Goal: Transaction & Acquisition: Obtain resource

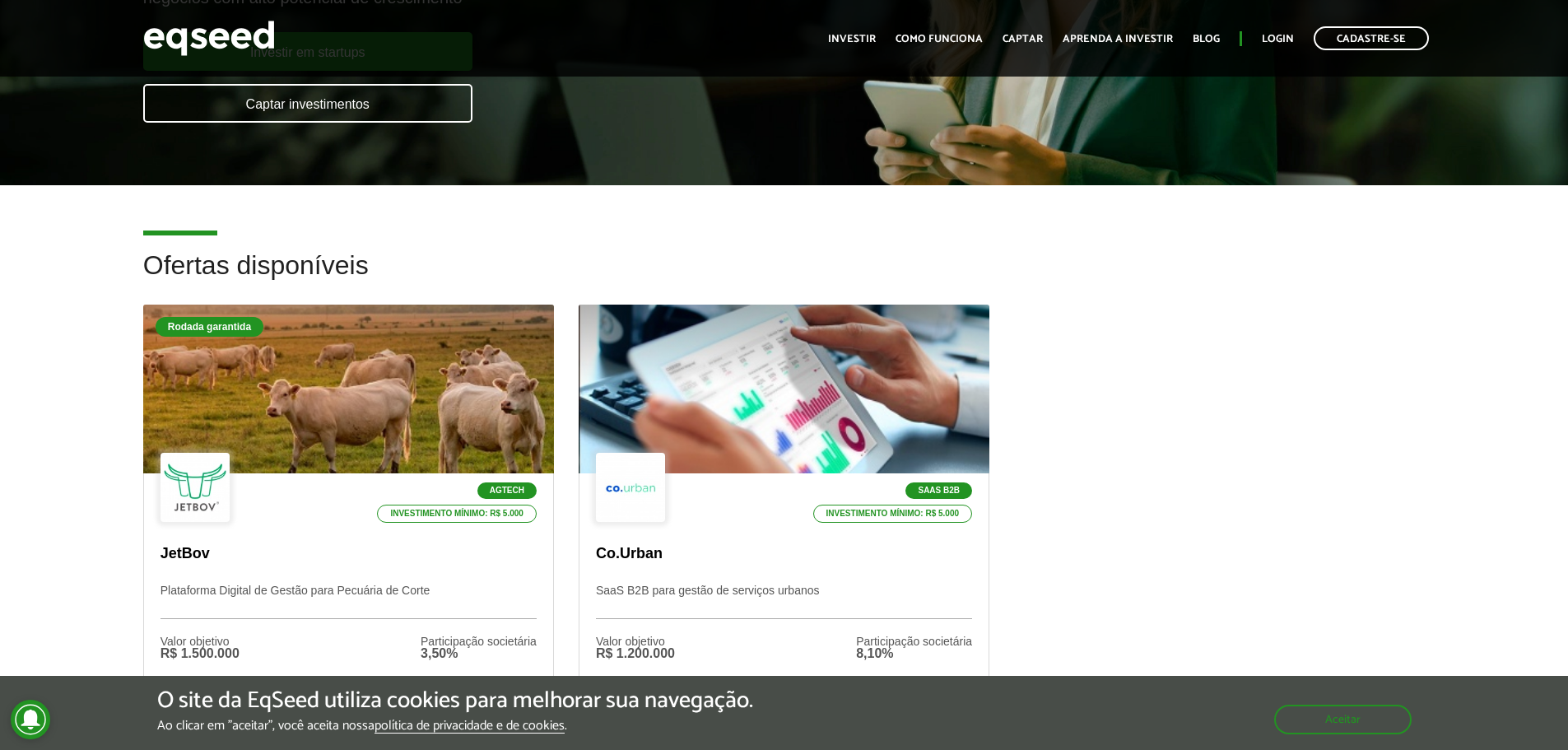
scroll to position [329, 0]
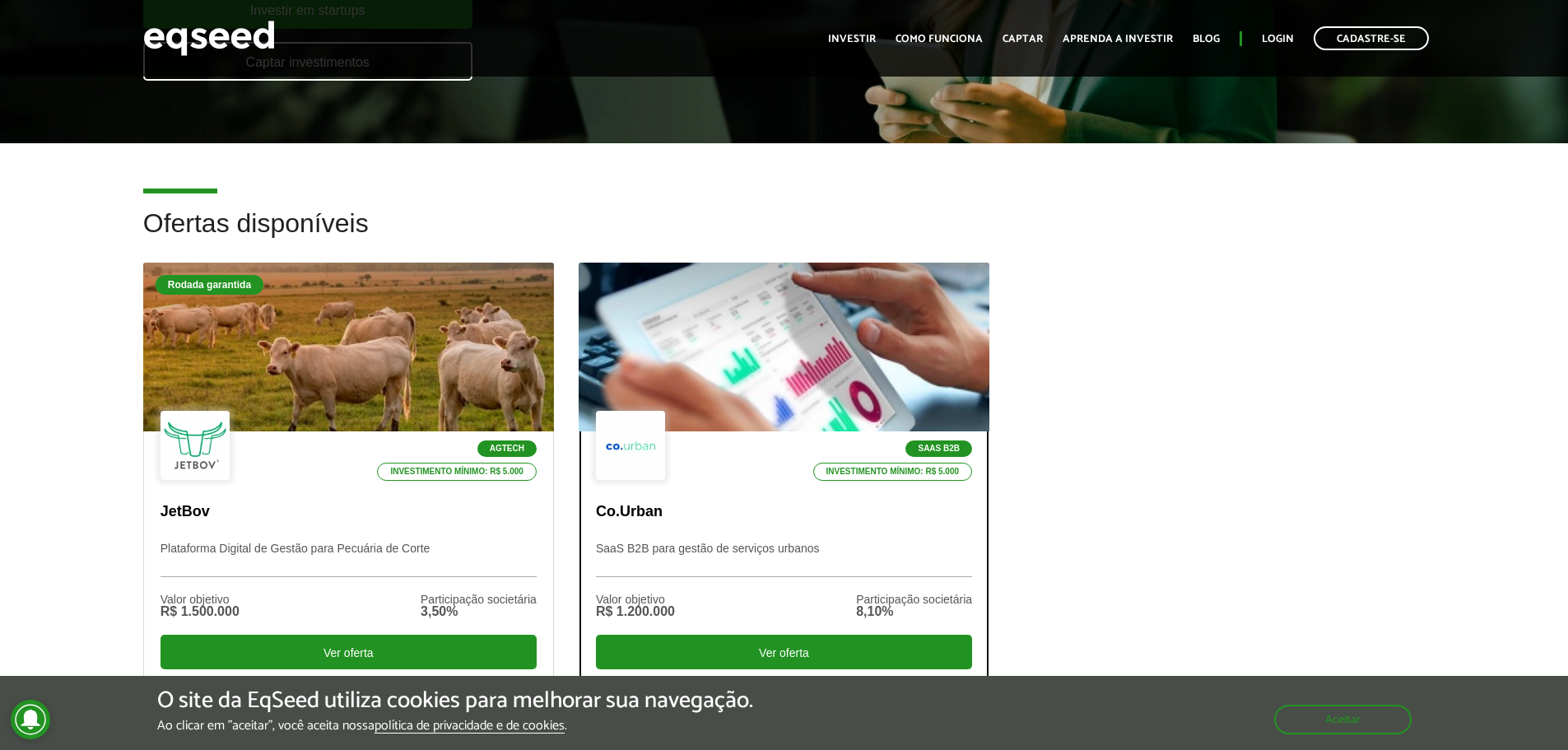
click at [800, 394] on div at bounding box center [784, 348] width 493 height 202
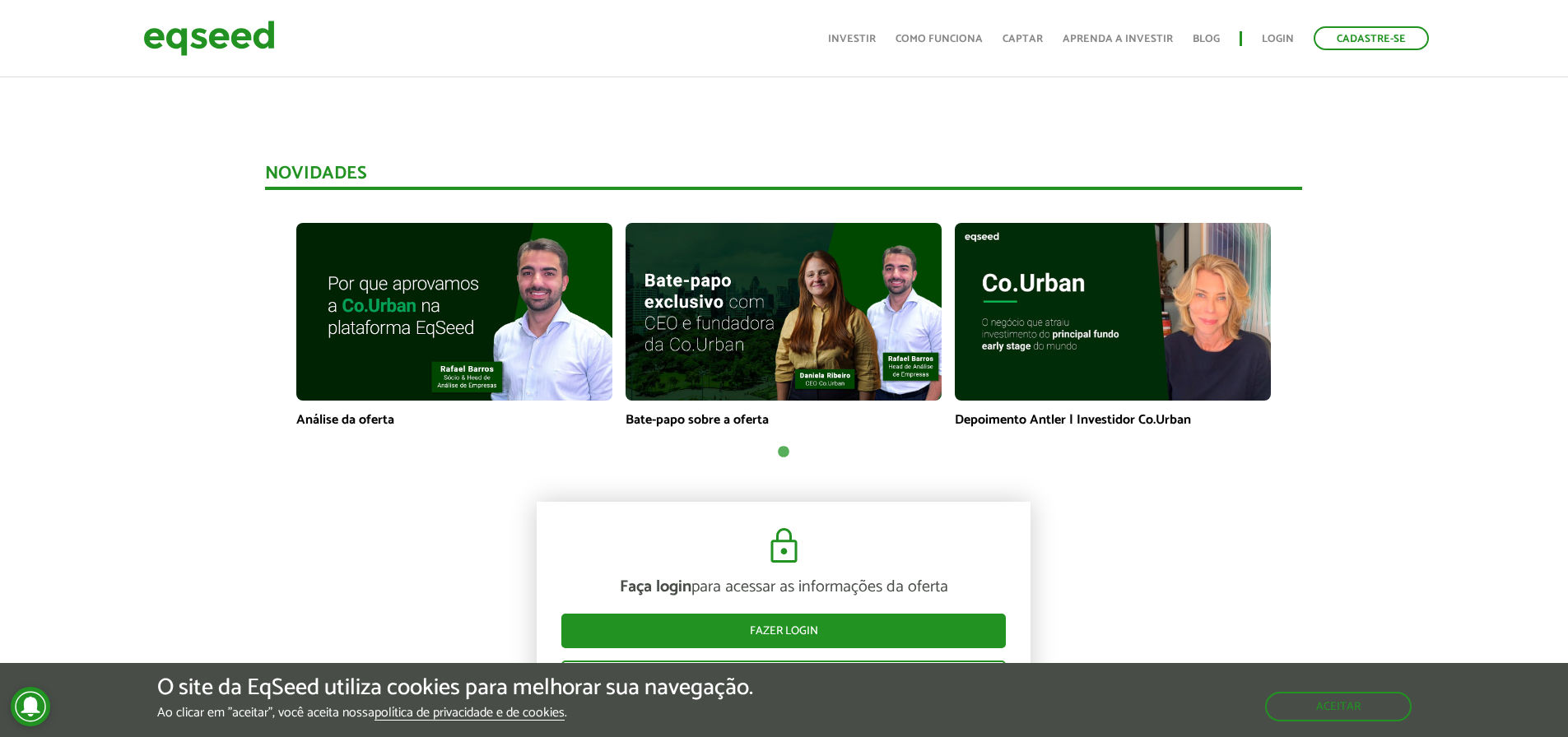
scroll to position [1235, 0]
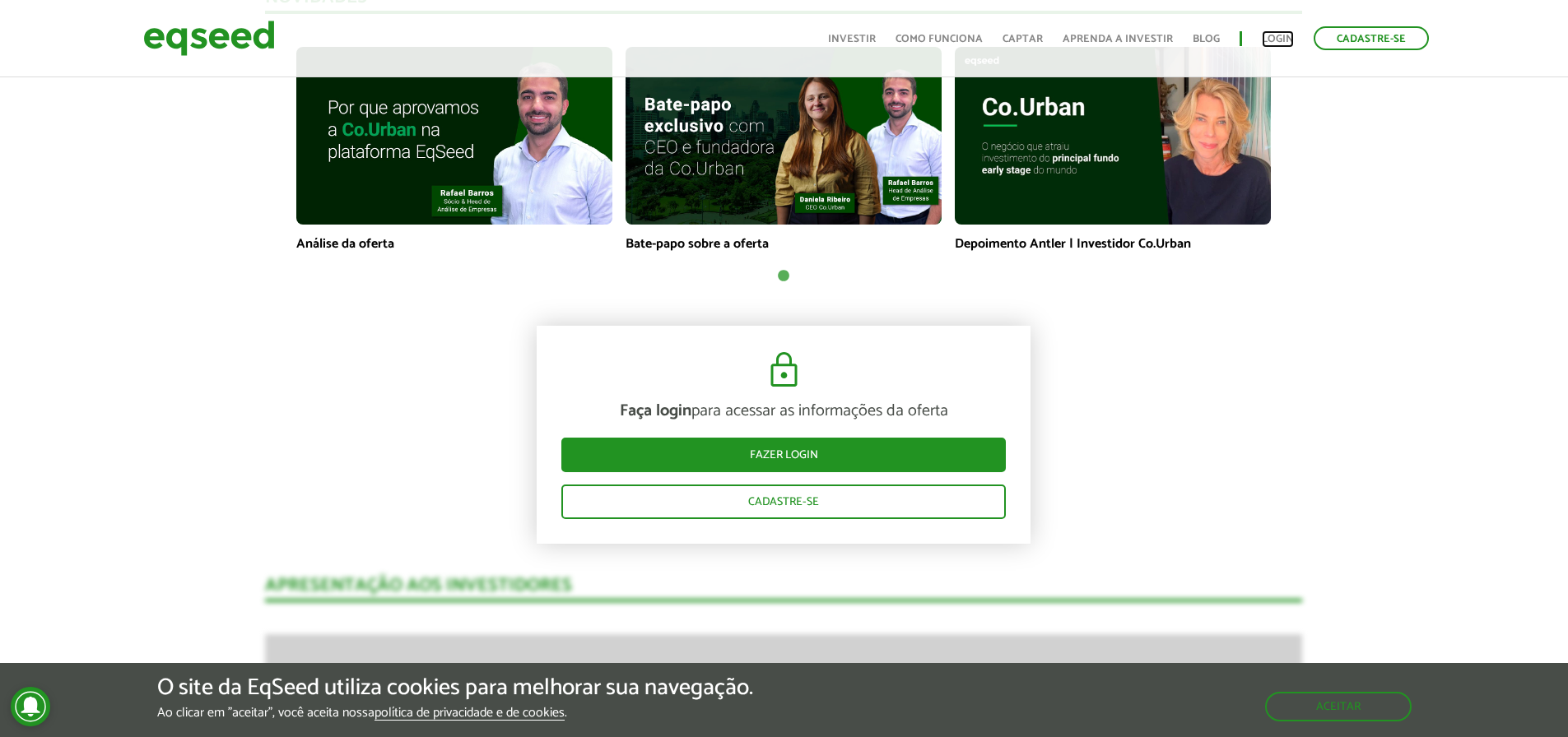
click at [1276, 34] on link "Login" at bounding box center [1278, 39] width 32 height 11
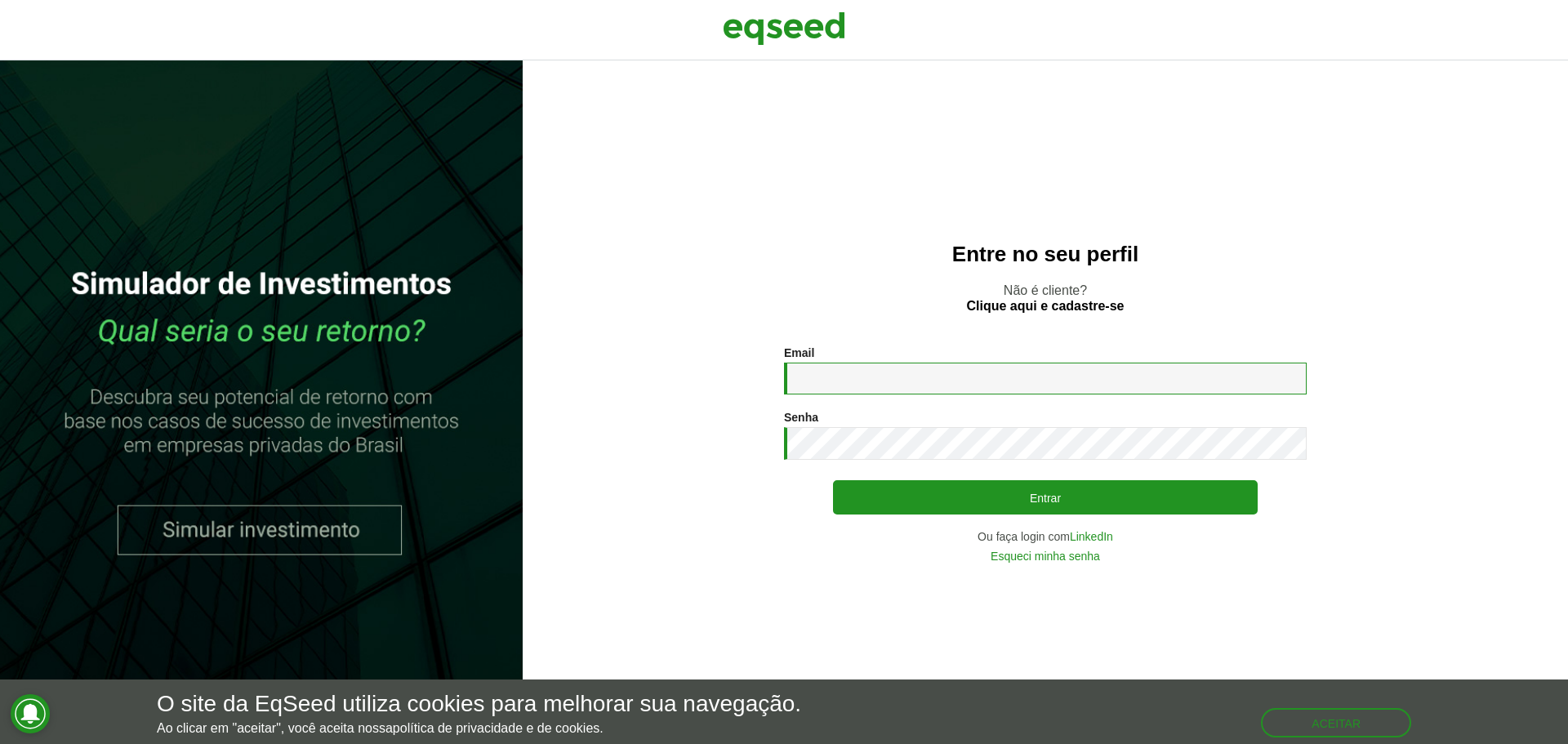
click at [886, 363] on input "Email *" at bounding box center [1046, 378] width 522 height 32
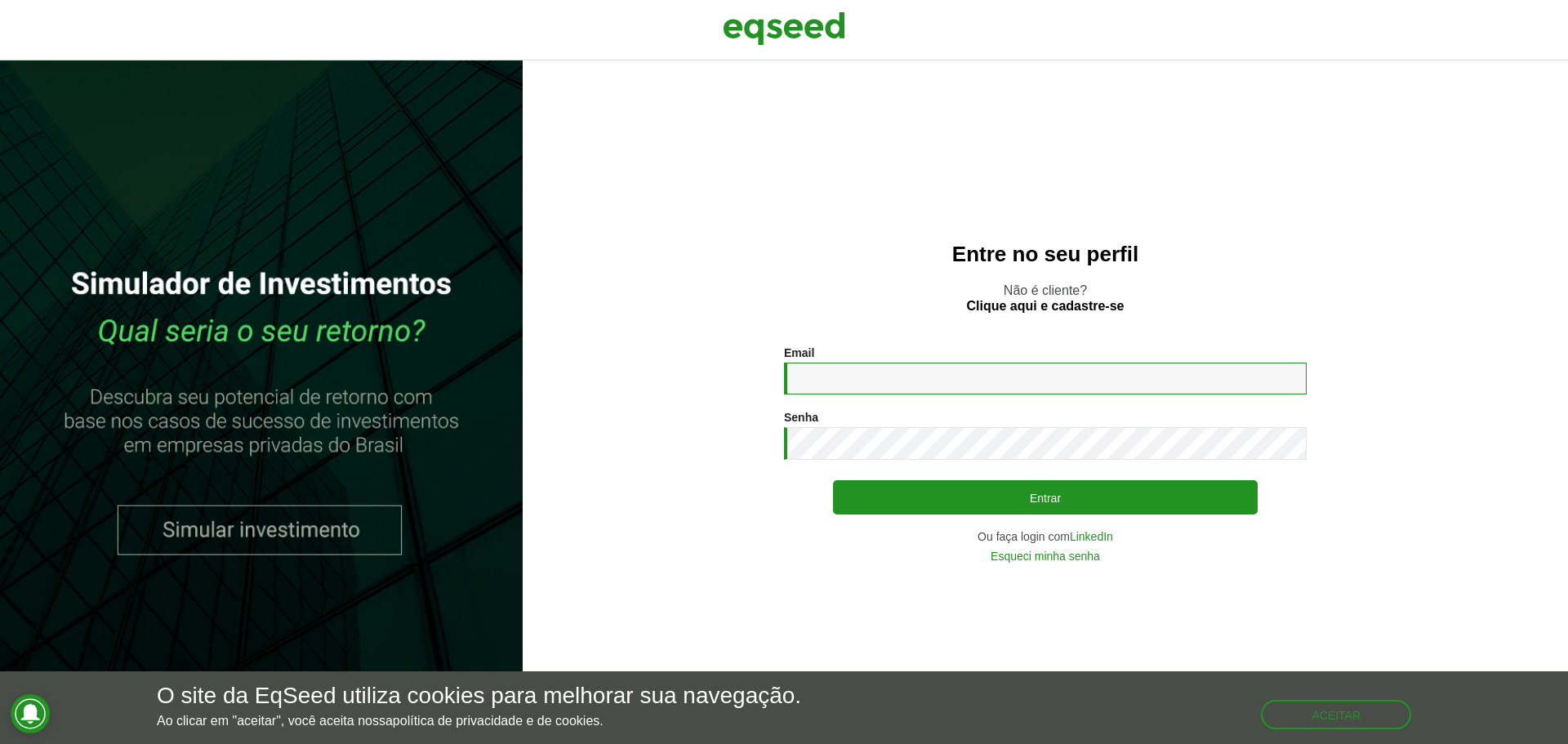
type input "**********"
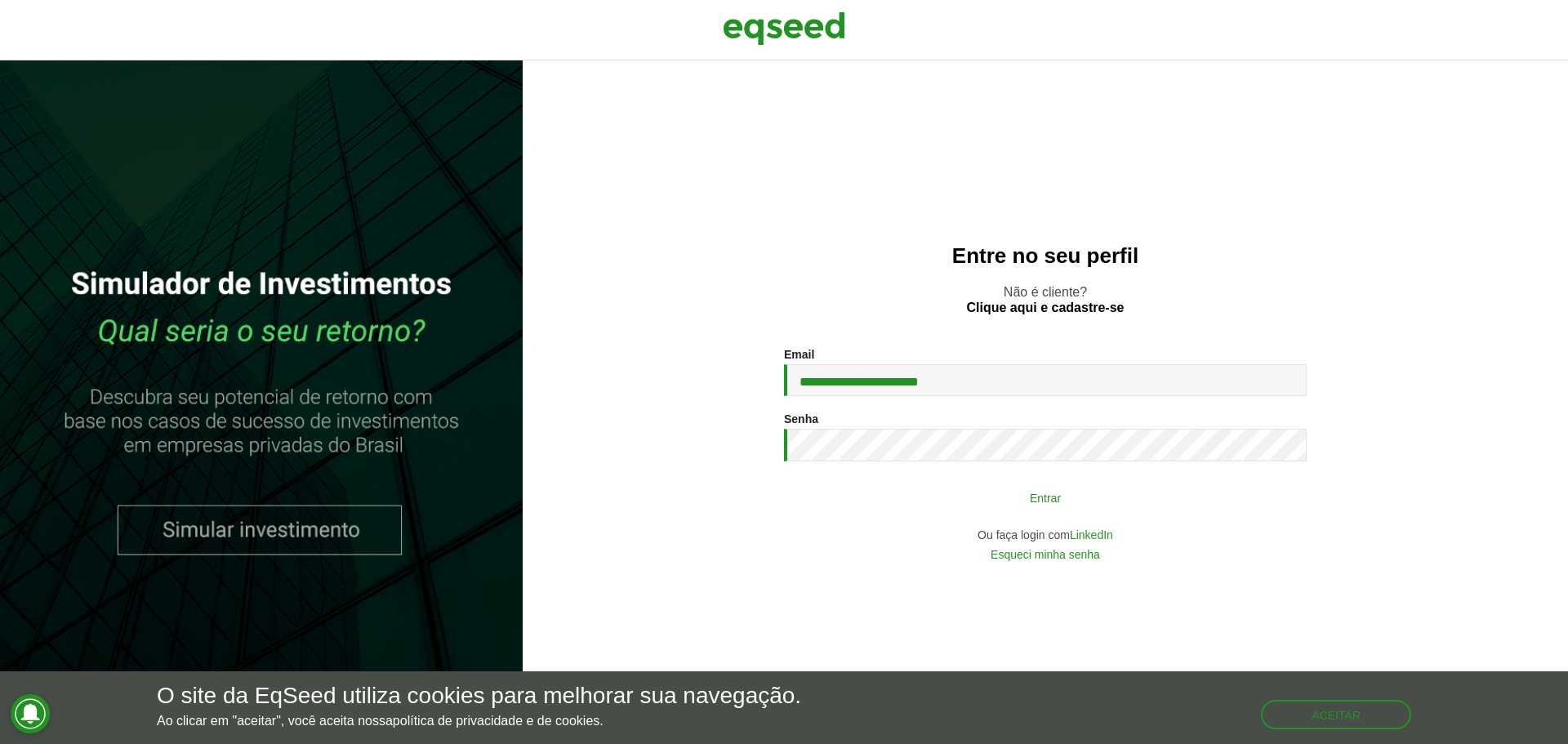
click at [895, 504] on button "Entrar" at bounding box center [1045, 497] width 424 height 31
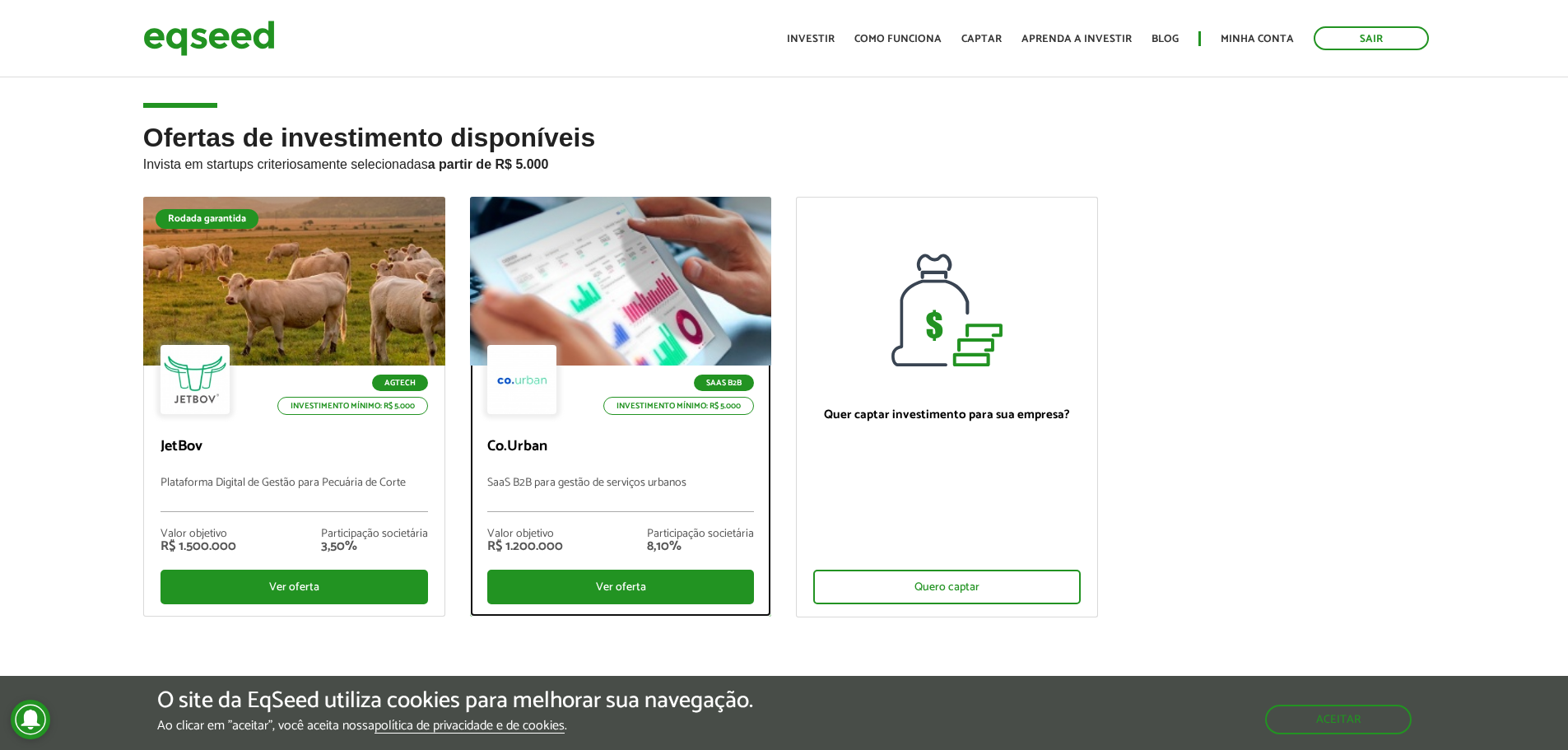
click at [639, 272] on div at bounding box center [620, 282] width 362 height 202
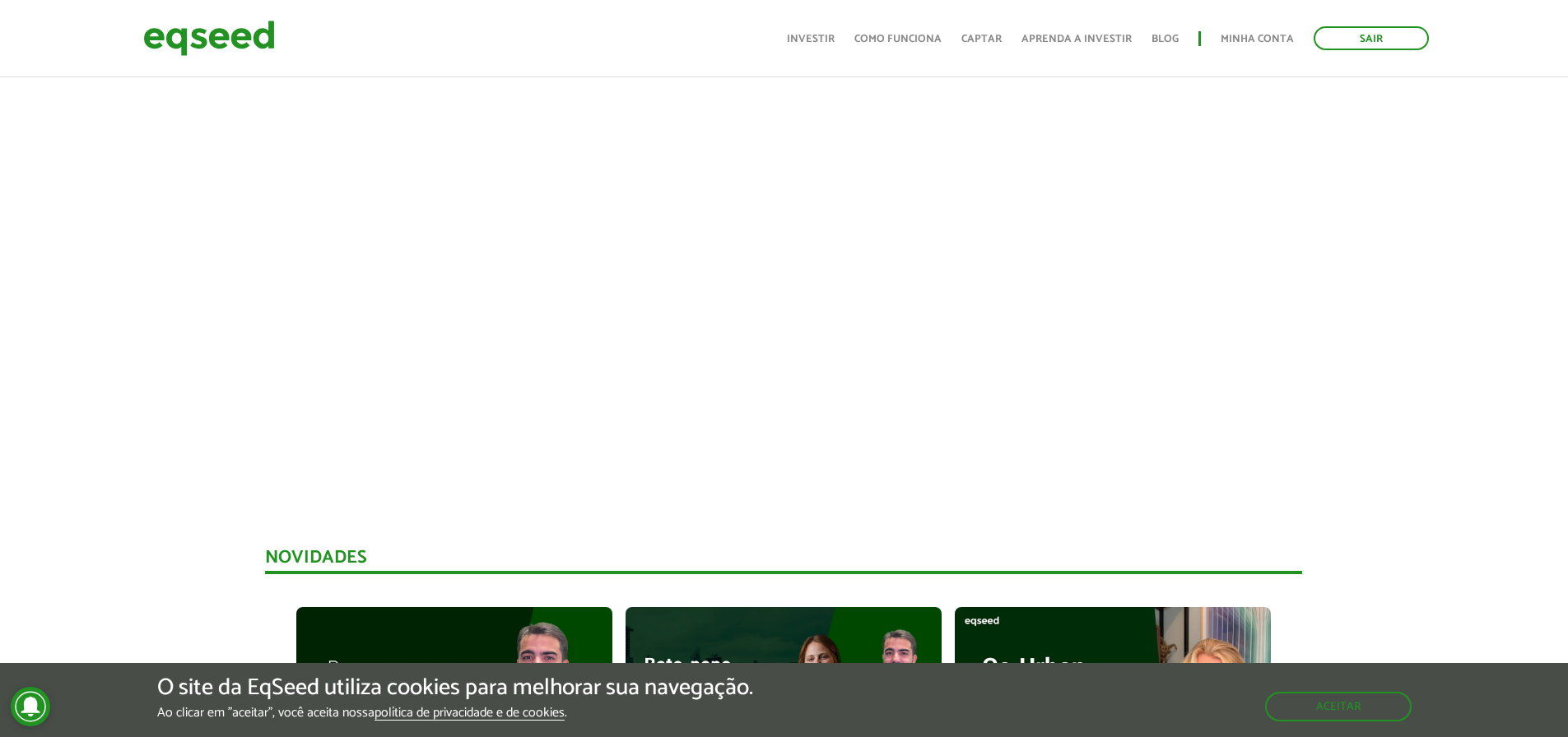
scroll to position [493, 0]
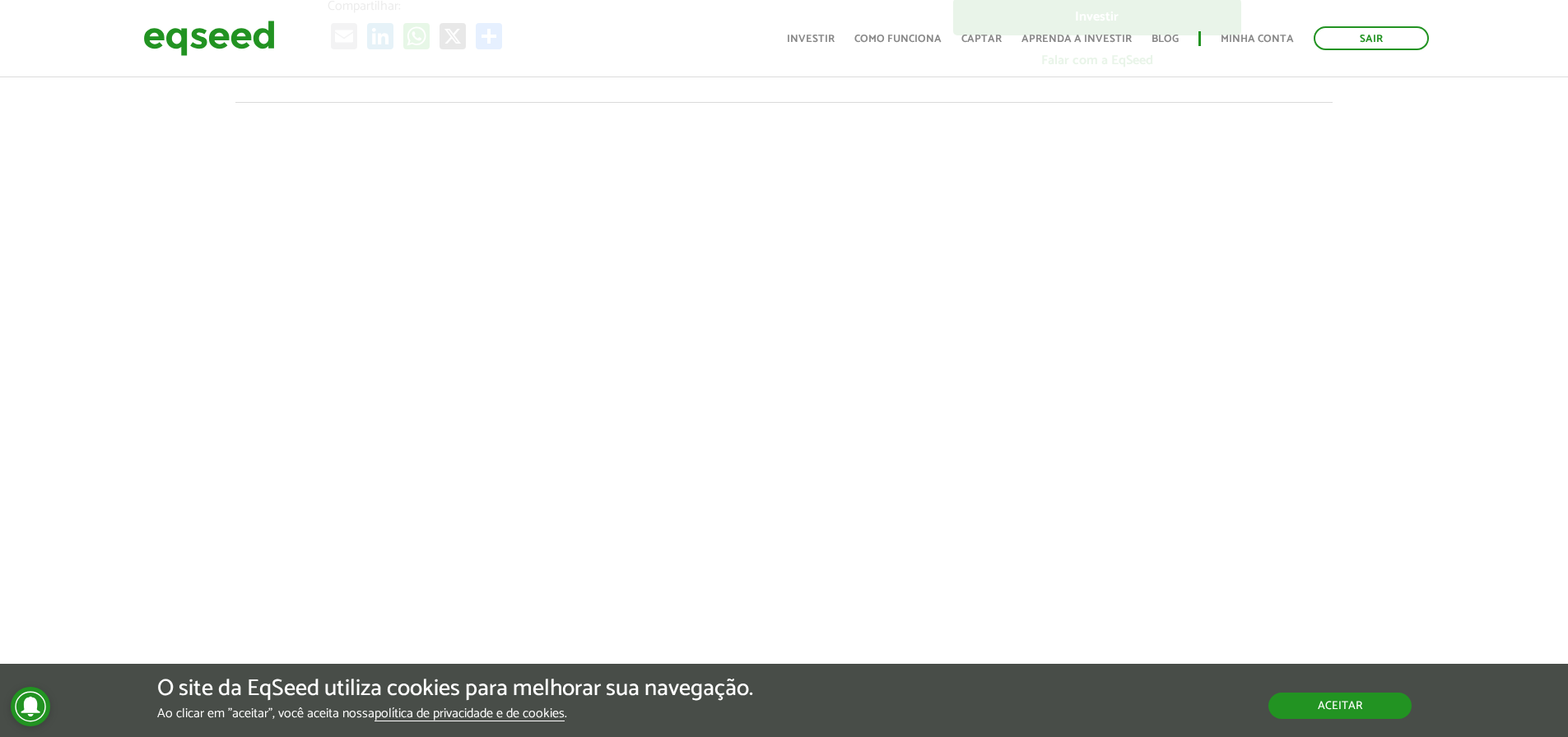
click at [1377, 698] on button "Aceitar" at bounding box center [1340, 706] width 143 height 26
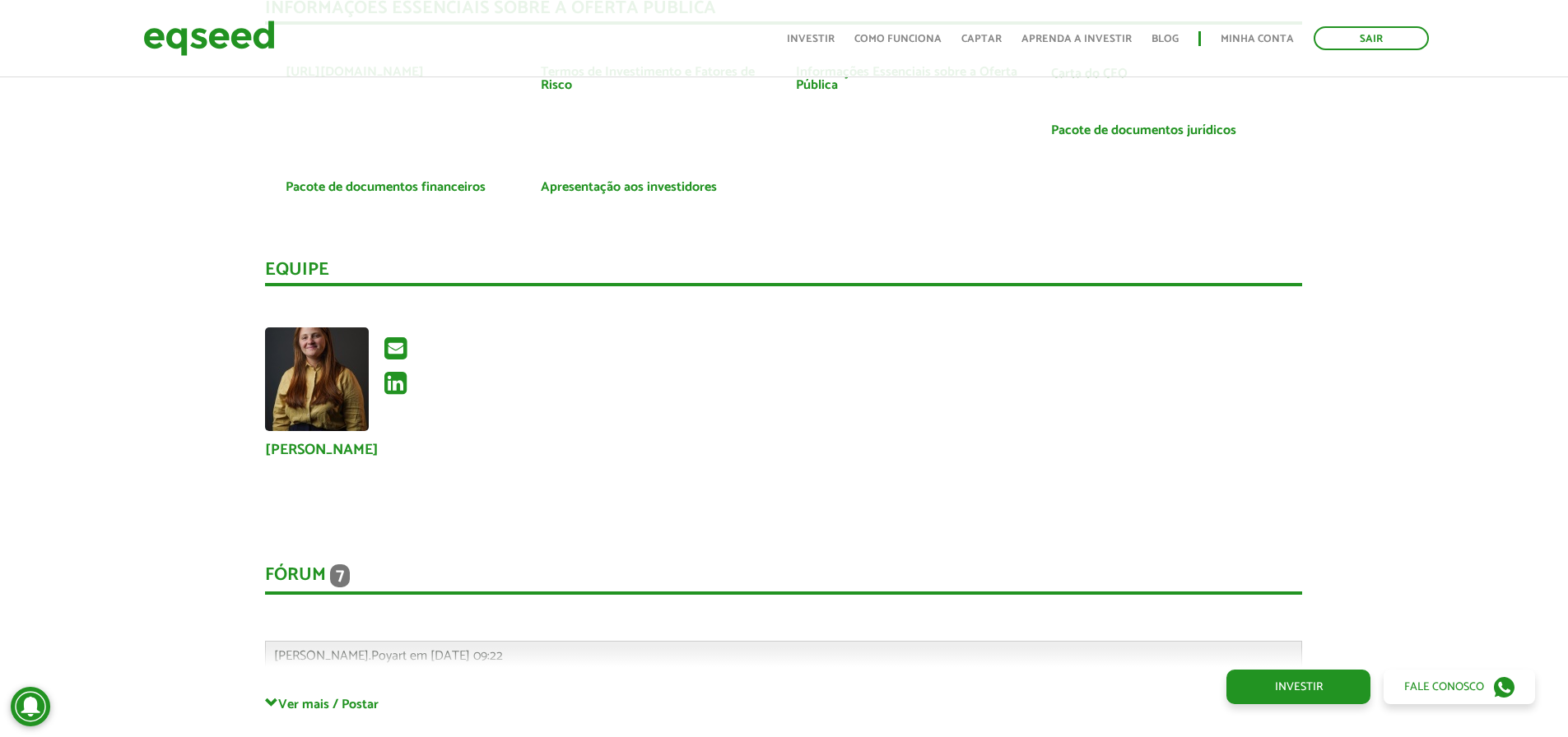
scroll to position [3291, 0]
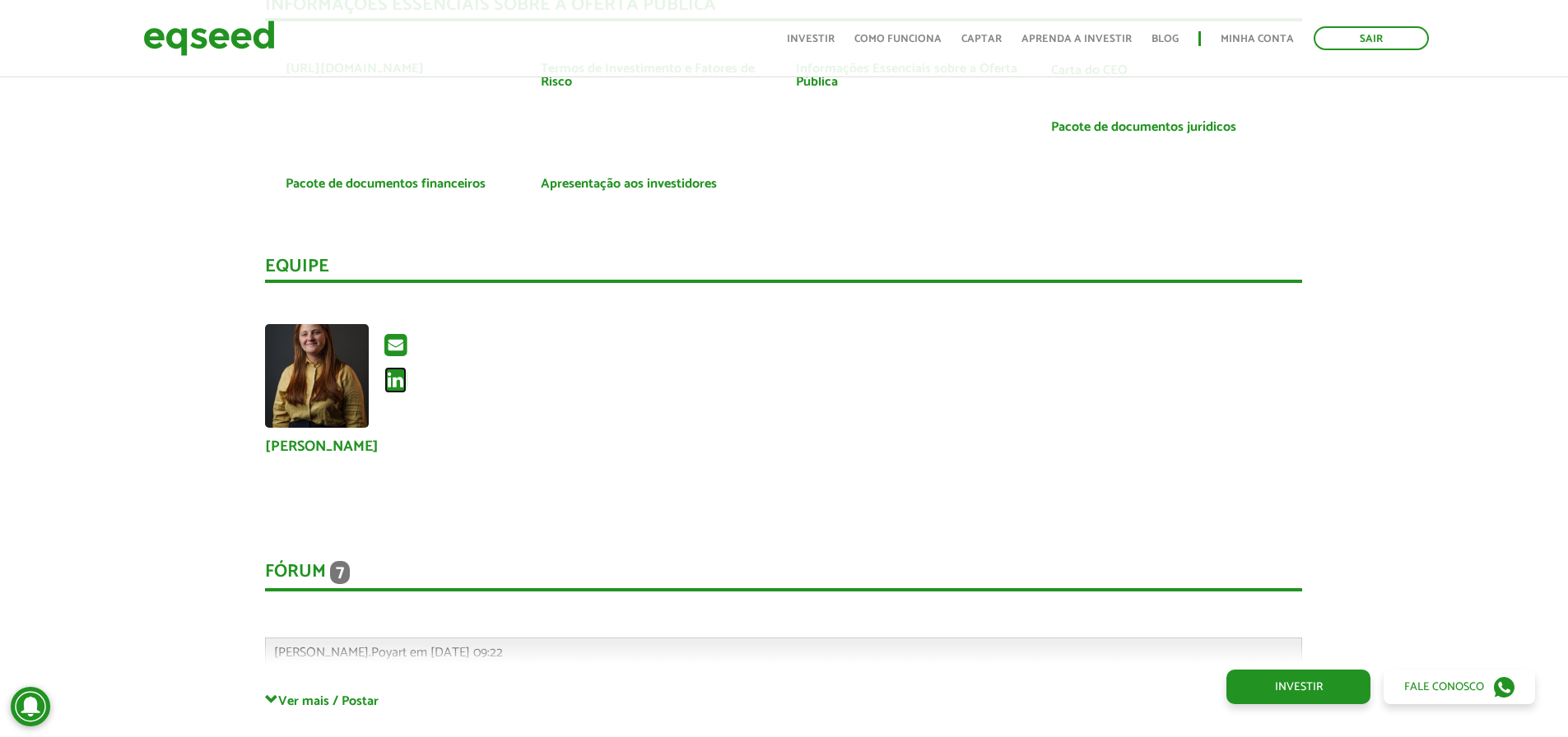
click at [397, 386] on icon at bounding box center [396, 379] width 22 height 26
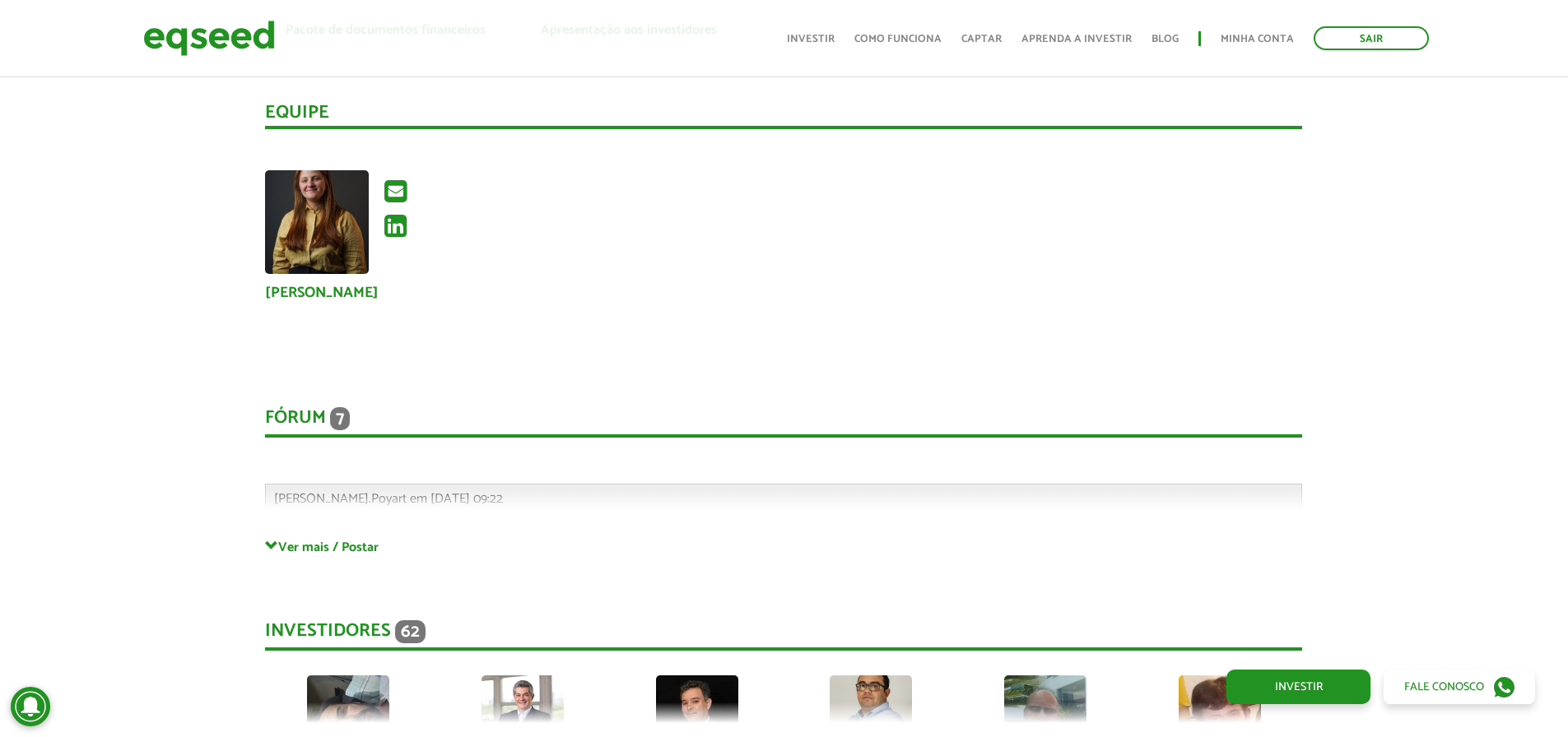
scroll to position [3620, 0]
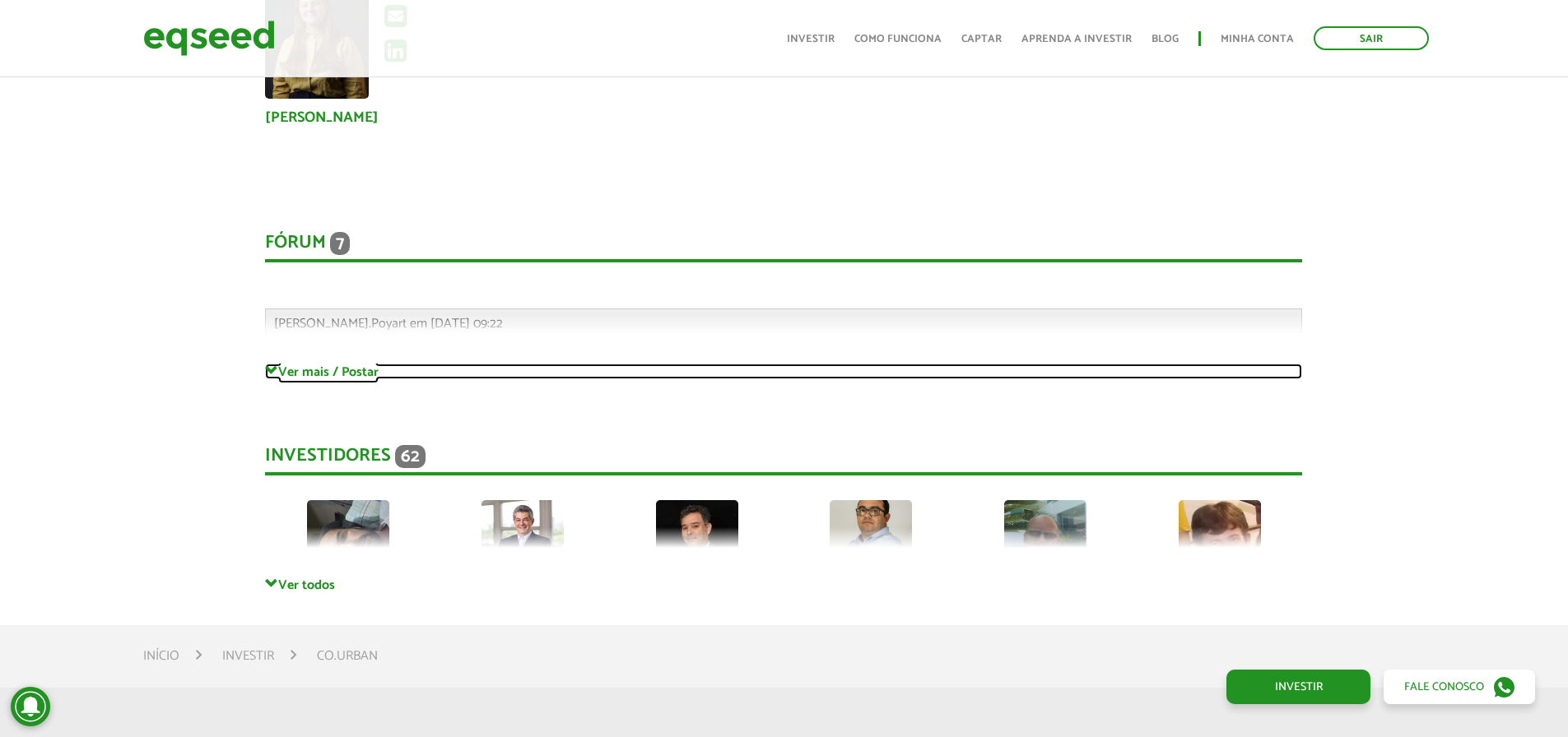
click at [365, 374] on link "Ver mais / Postar" at bounding box center [783, 371] width 1037 height 16
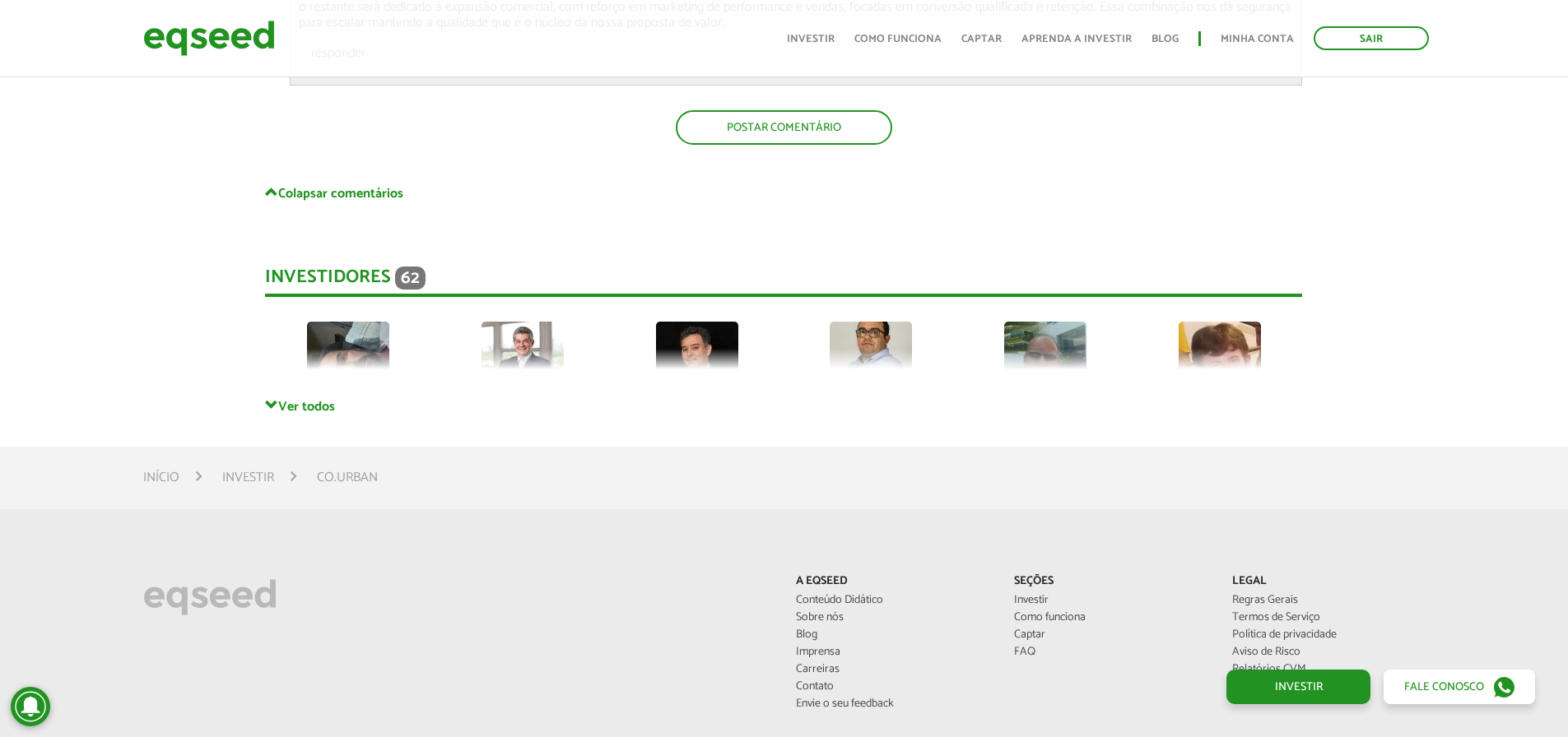
scroll to position [5348, 0]
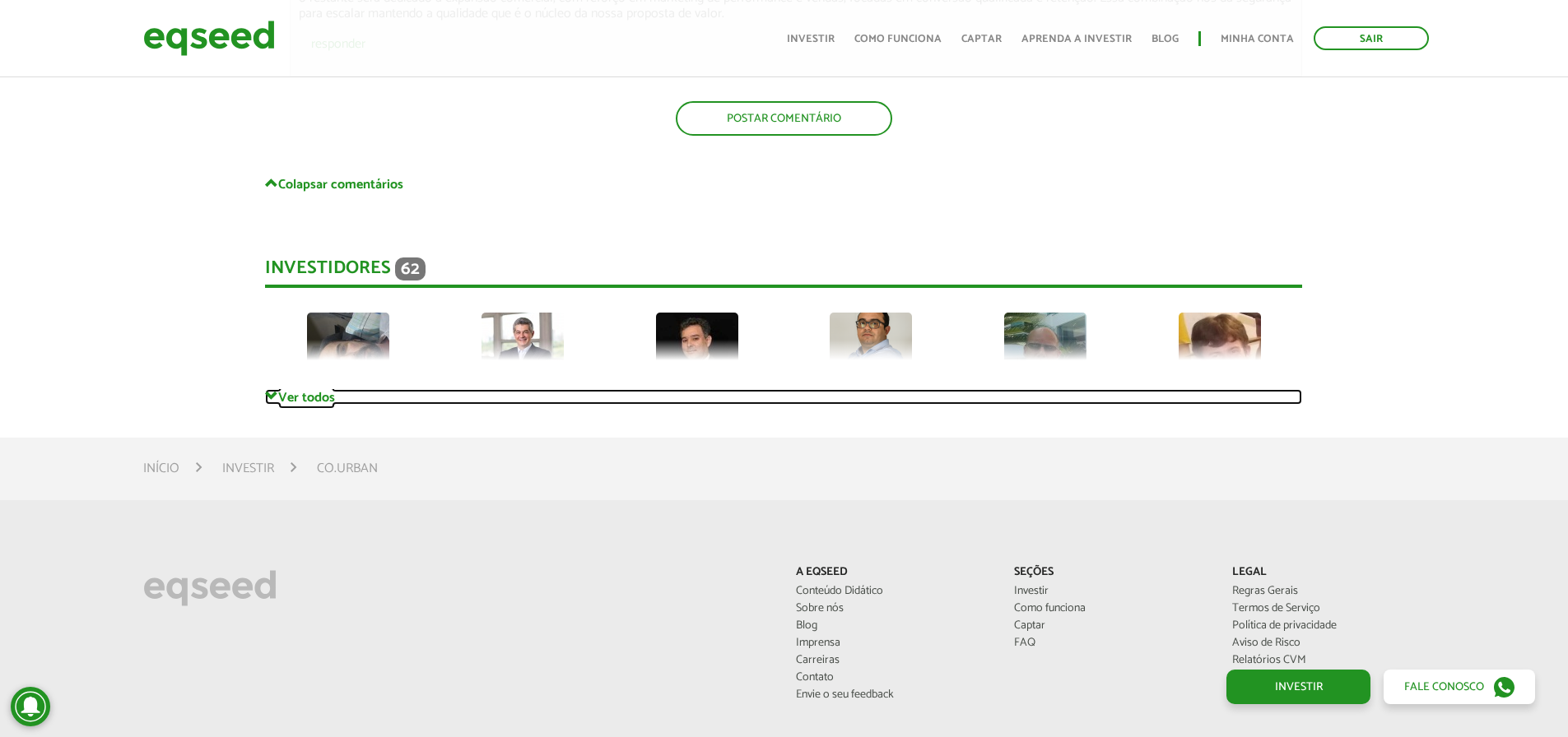
click at [351, 405] on link "Ver todos" at bounding box center [783, 397] width 1037 height 16
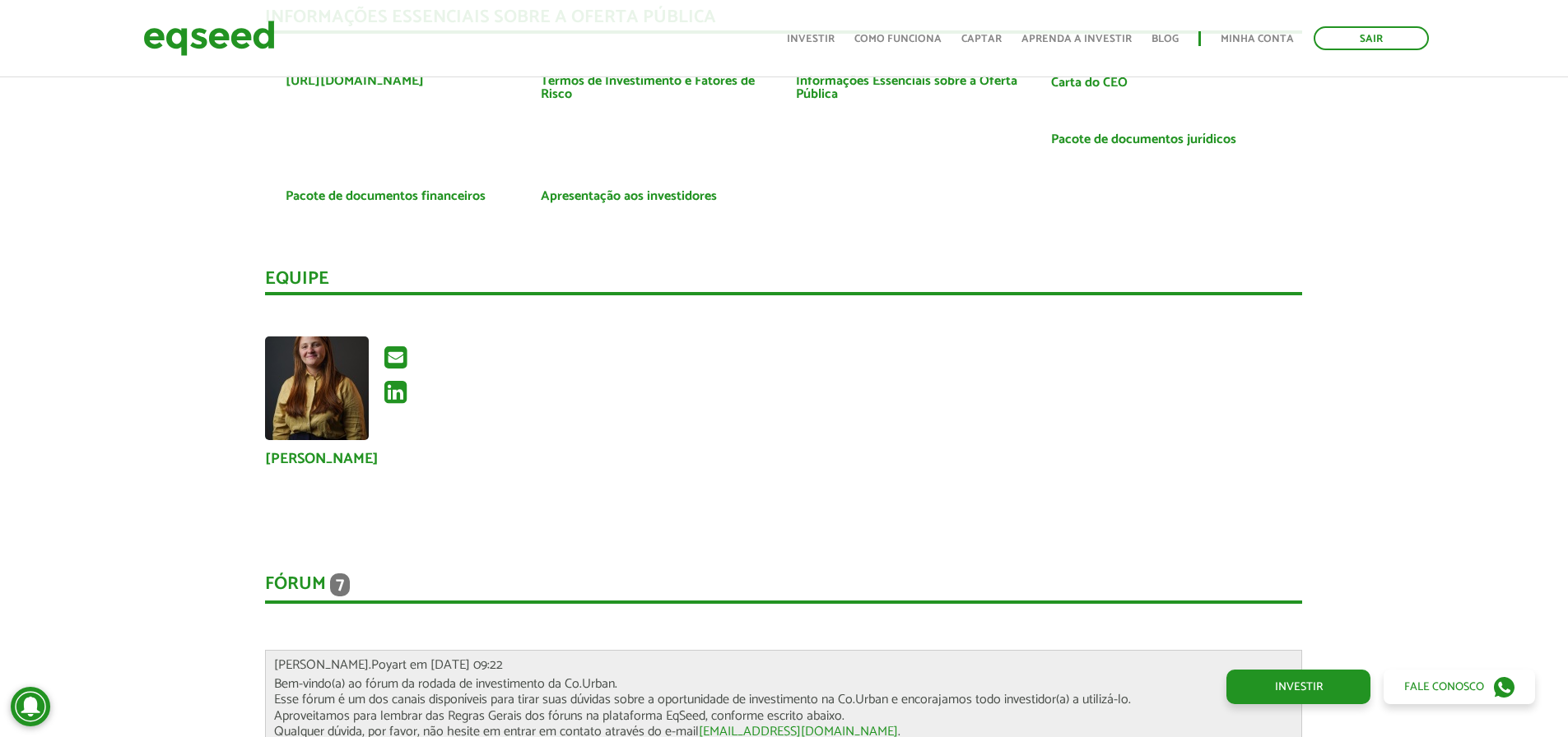
scroll to position [3127, 0]
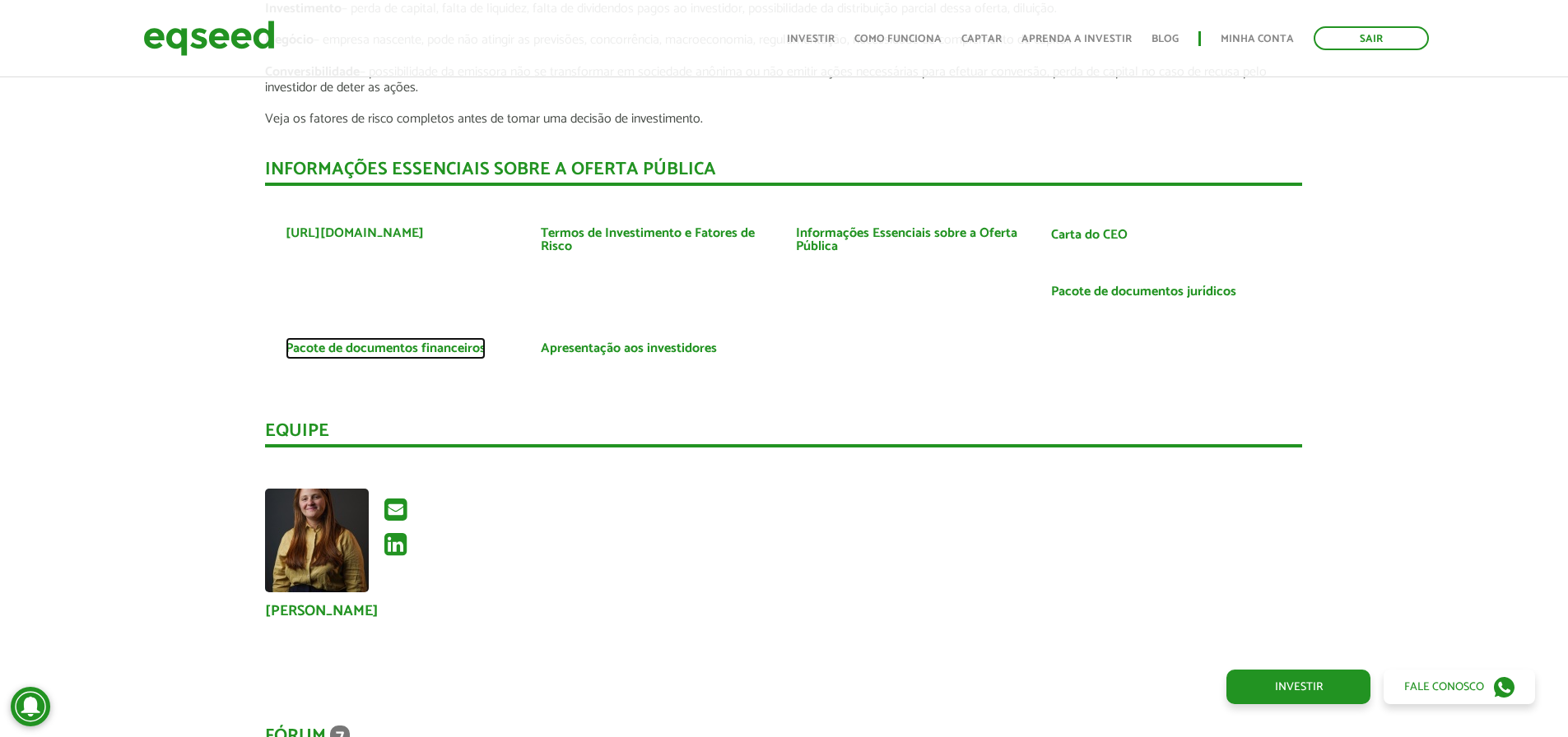
click at [404, 352] on link "Pacote de documentos financeiros" at bounding box center [385, 349] width 200 height 13
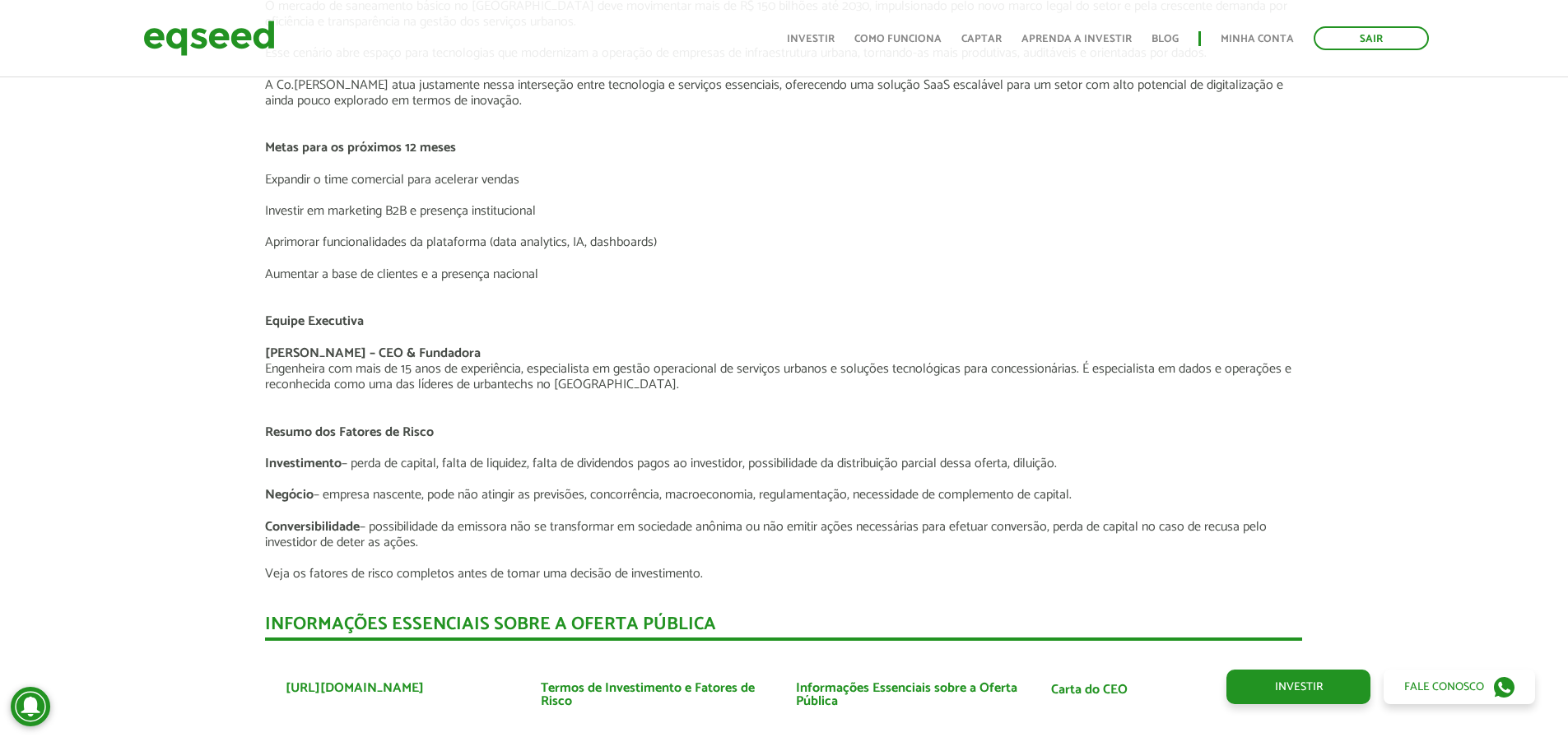
scroll to position [2962, 0]
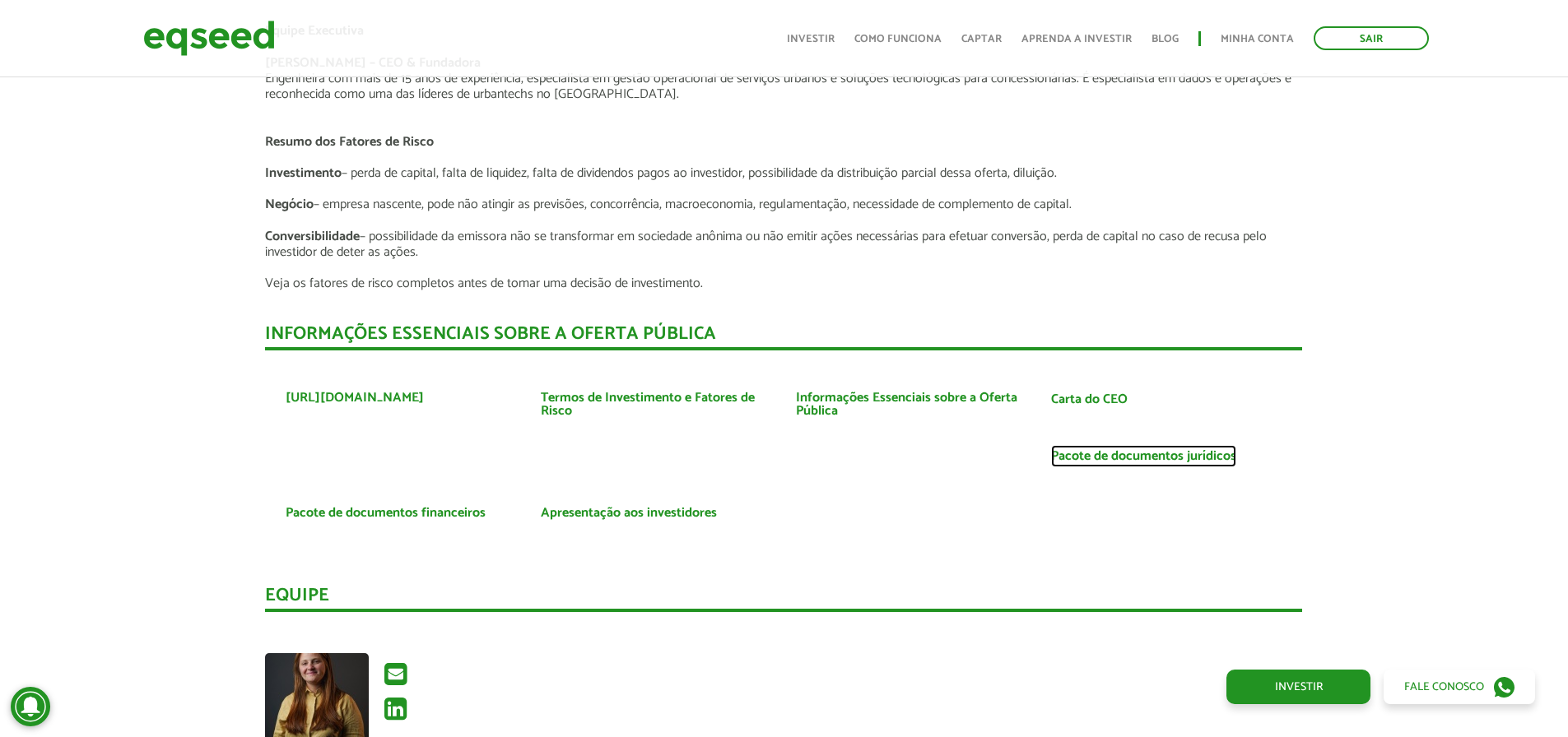
click at [1086, 460] on link "Pacote de documentos jurídicos" at bounding box center [1144, 457] width 186 height 13
